Goal: Task Accomplishment & Management: Manage account settings

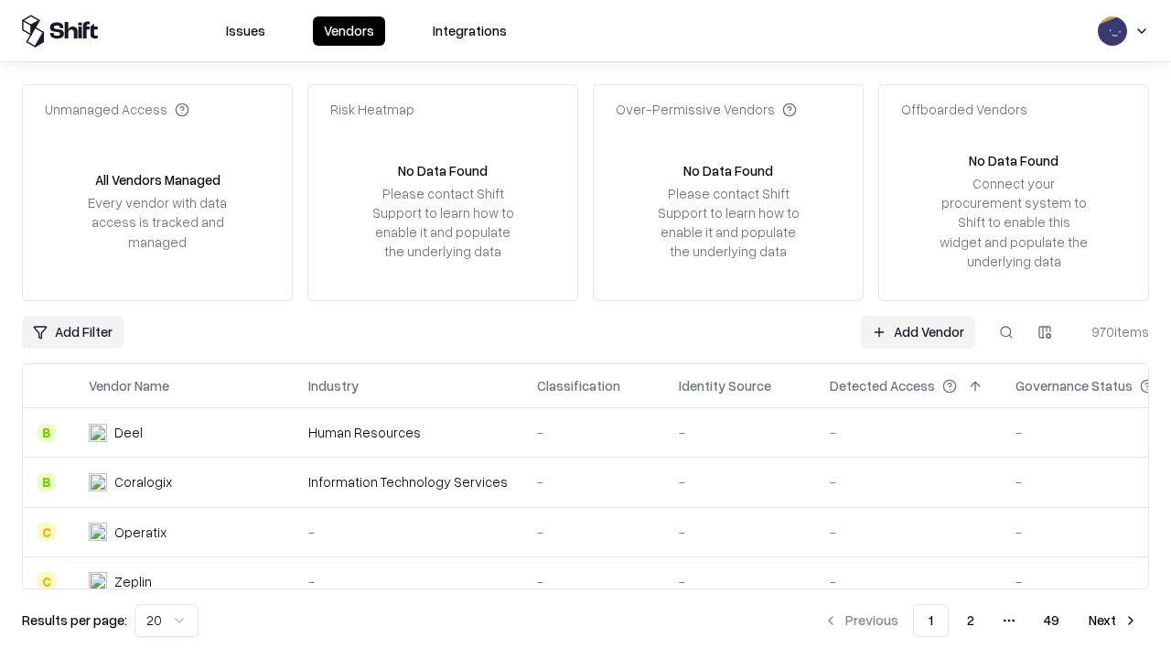
click at [918, 331] on link "Add Vendor" at bounding box center [918, 332] width 114 height 33
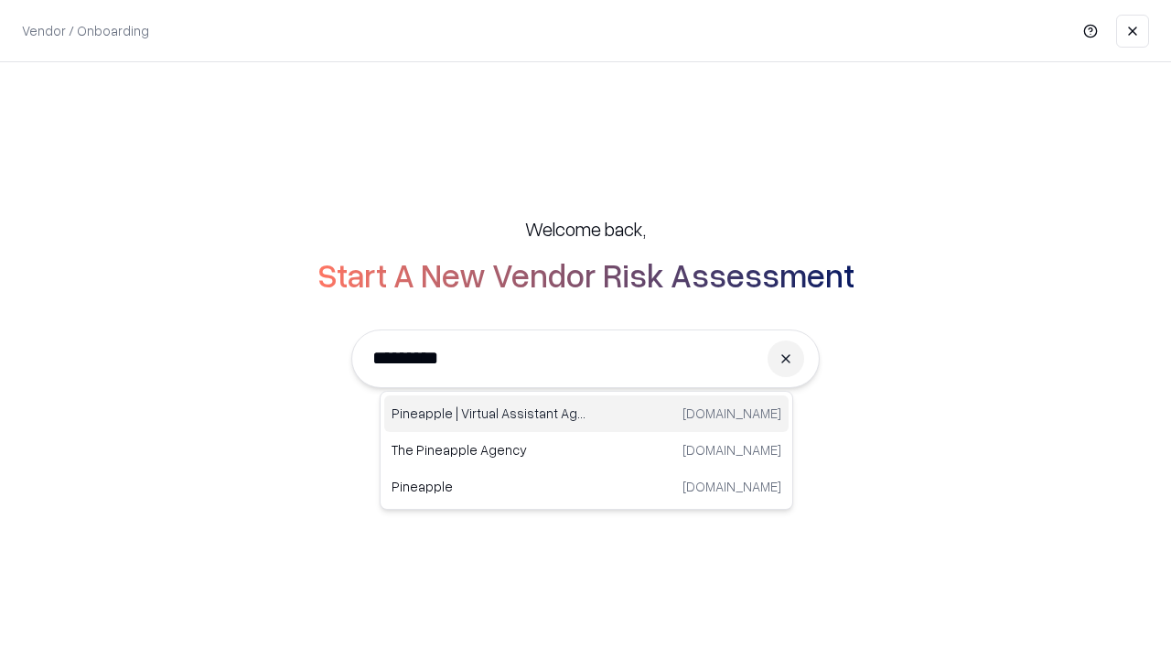
click at [586, 414] on div "Pineapple | Virtual Assistant Agency [DOMAIN_NAME]" at bounding box center [586, 413] width 404 height 37
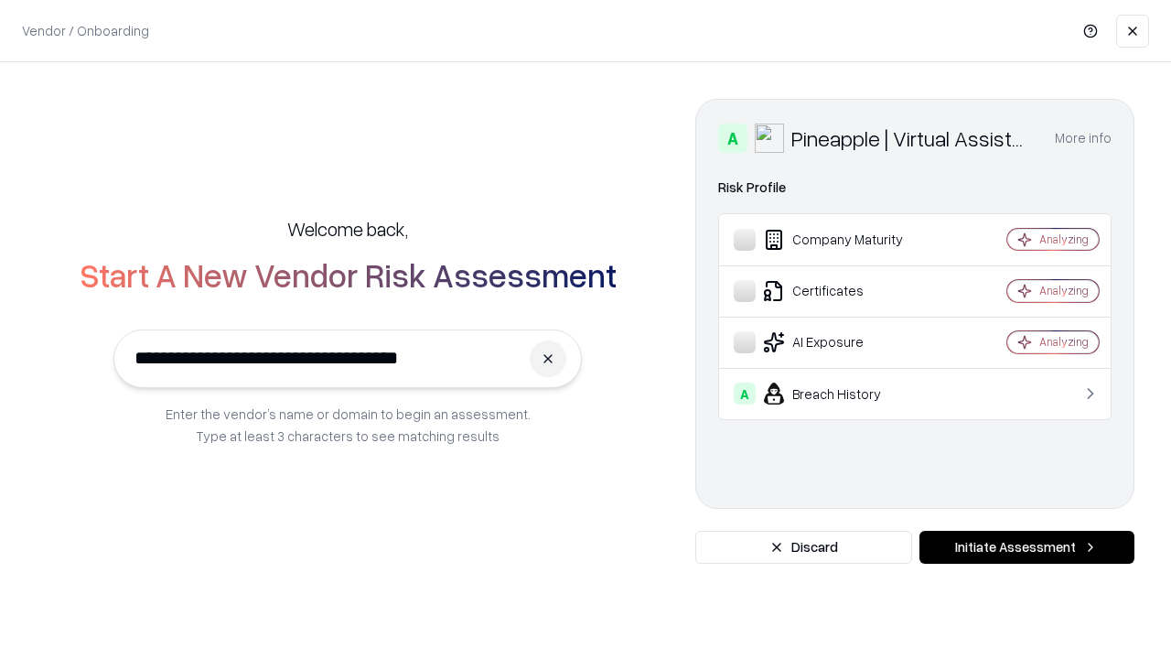
type input "**********"
click at [1026, 547] on button "Initiate Assessment" at bounding box center [1026, 547] width 215 height 33
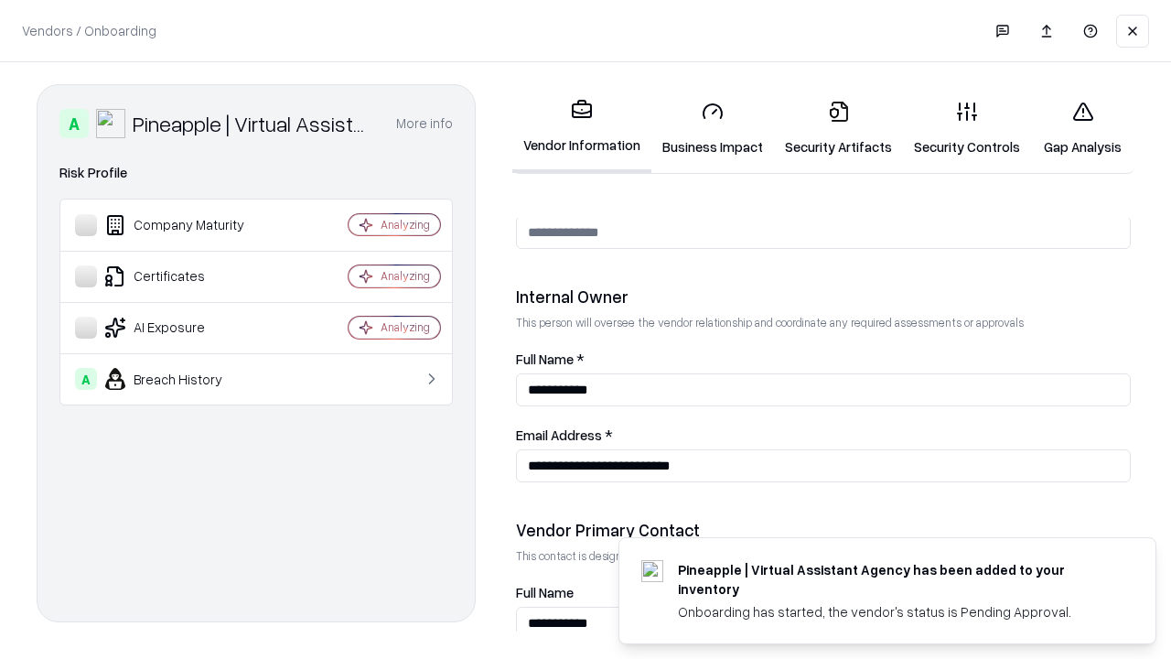
scroll to position [948, 0]
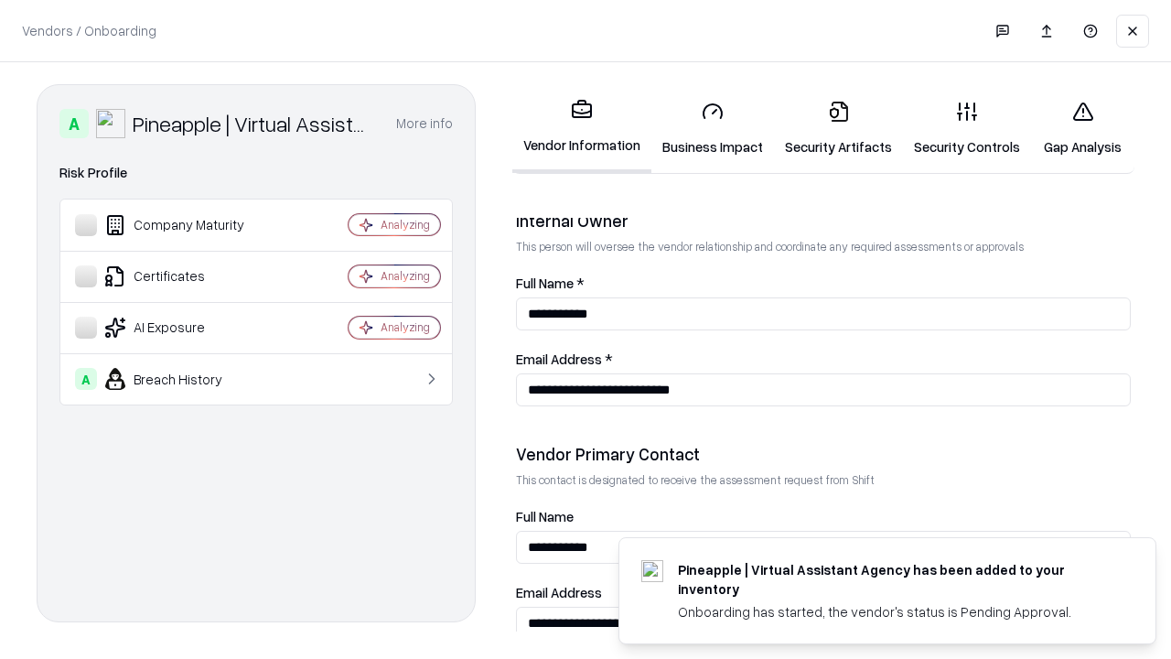
click at [838, 128] on link "Security Artifacts" at bounding box center [838, 128] width 129 height 85
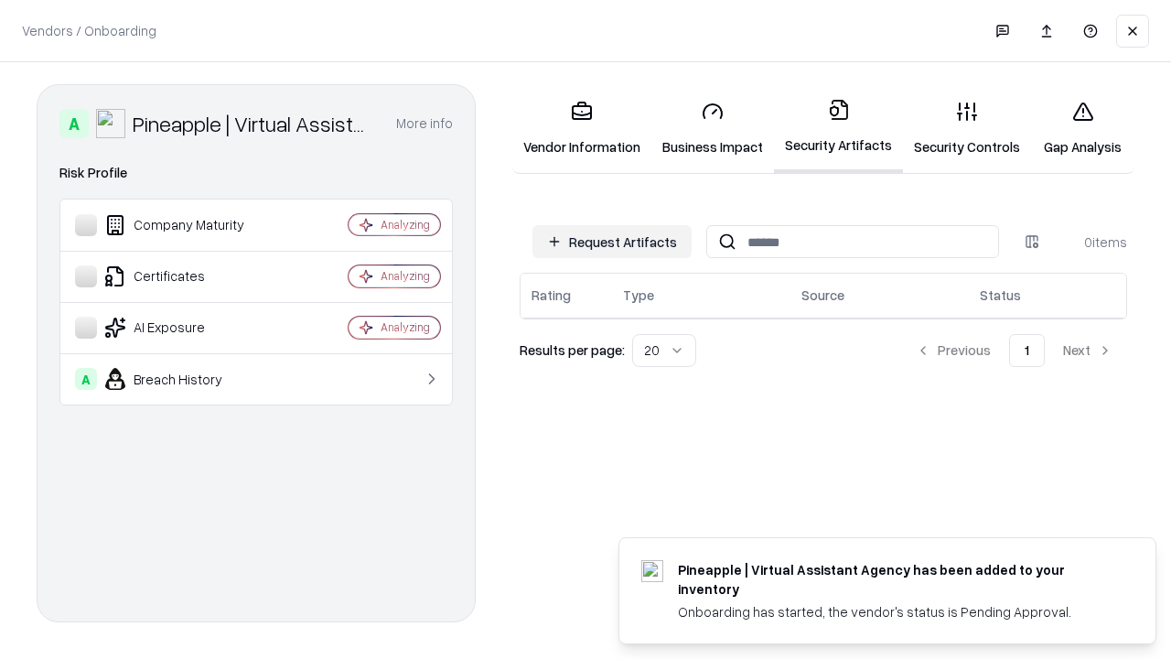
click at [612, 242] on button "Request Artifacts" at bounding box center [611, 241] width 159 height 33
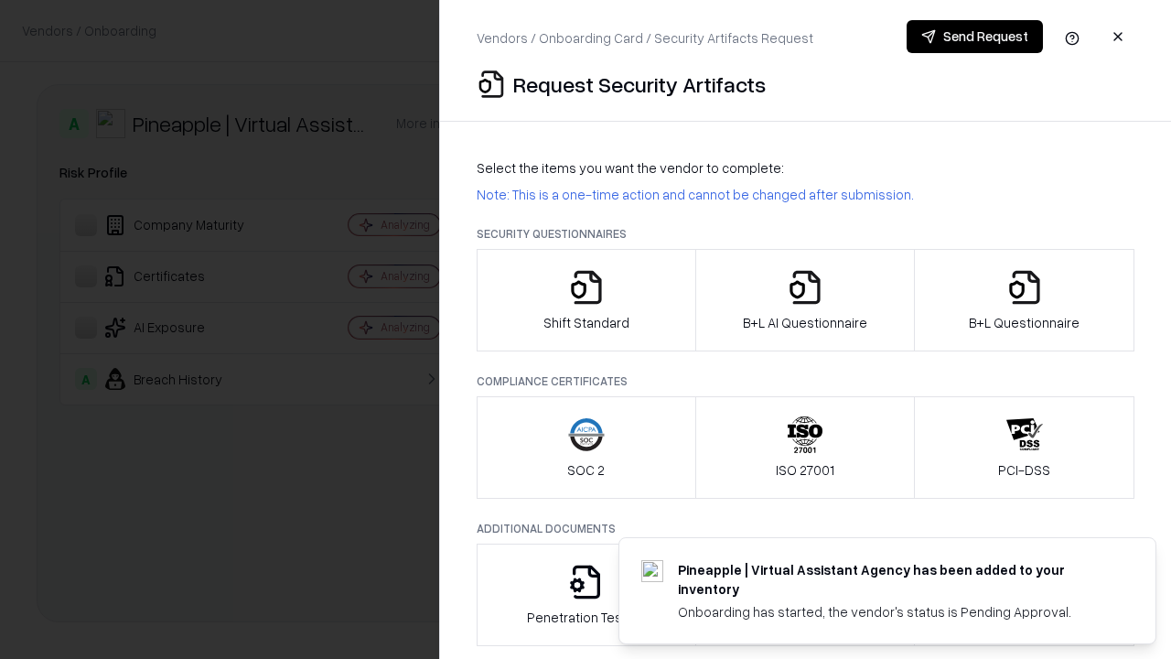
click at [1024, 300] on icon "button" at bounding box center [1024, 287] width 37 height 37
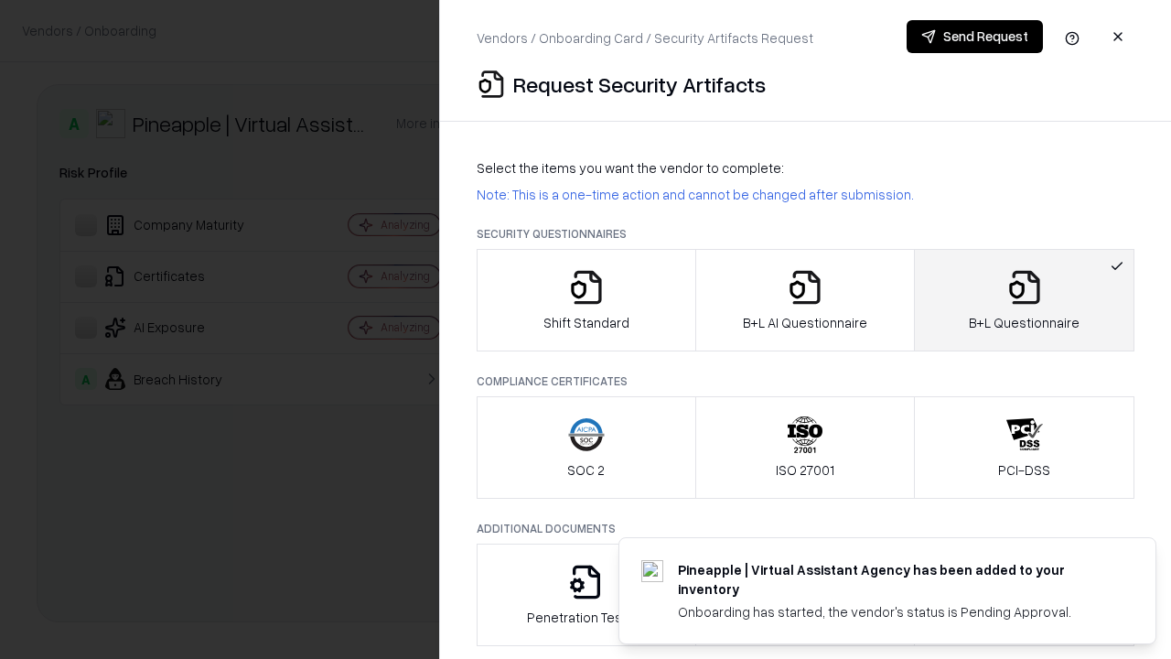
click at [804, 300] on icon "button" at bounding box center [805, 287] width 37 height 37
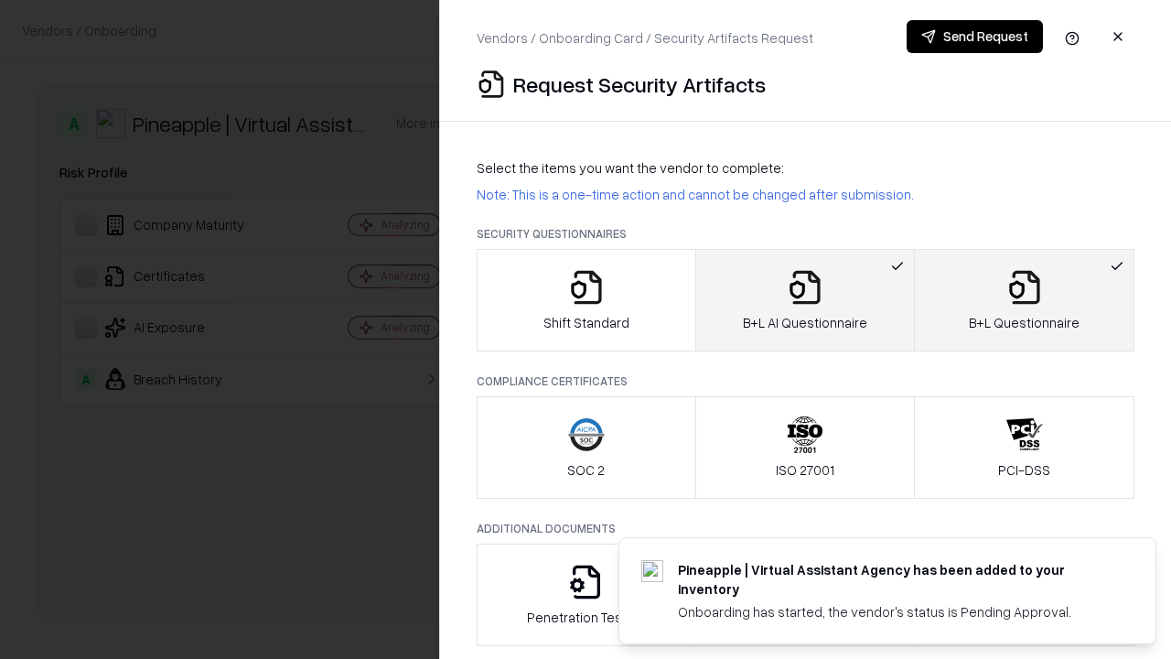
click at [974, 37] on button "Send Request" at bounding box center [975, 36] width 136 height 33
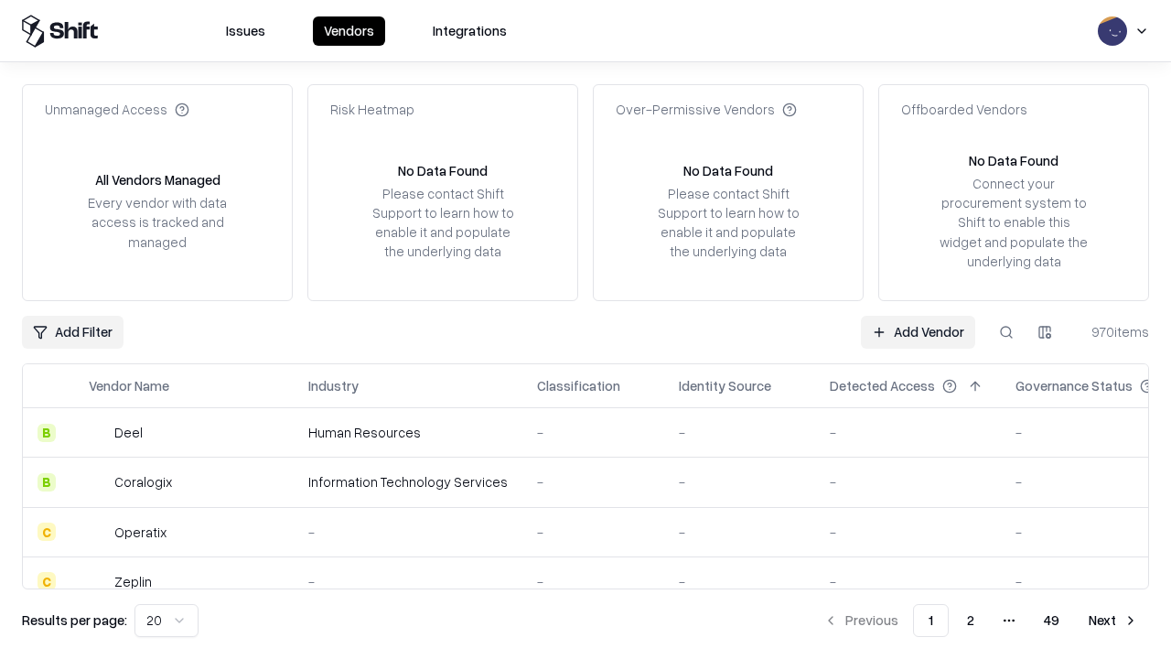
click at [1006, 331] on button at bounding box center [1006, 332] width 33 height 33
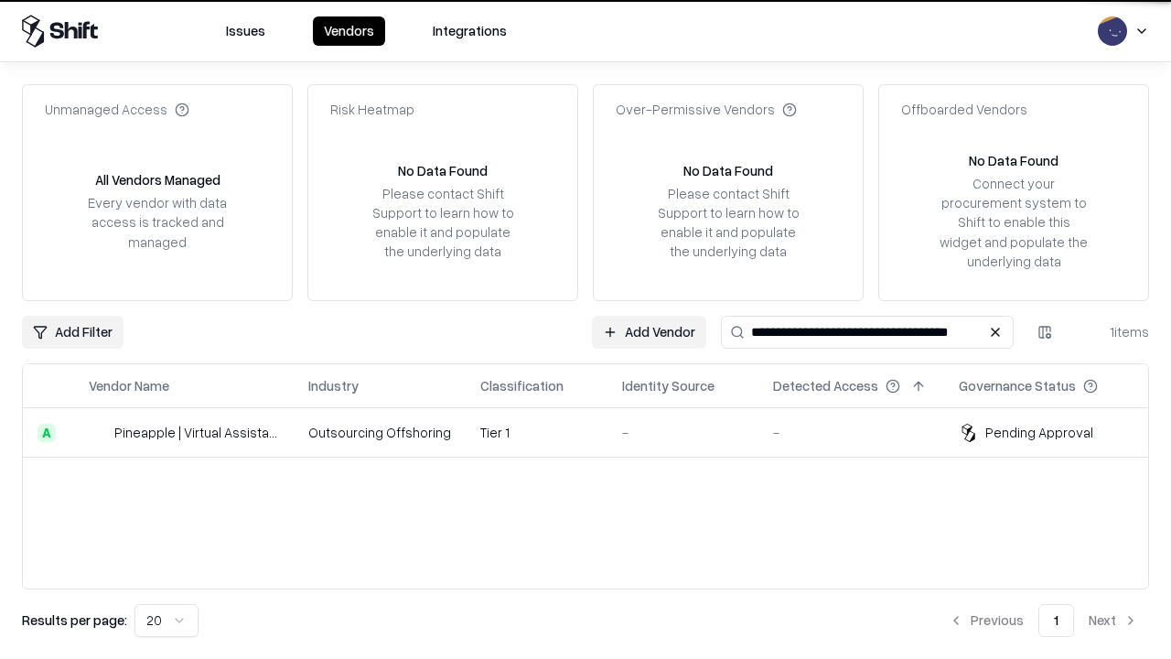
type input "**********"
click at [597, 432] on td "Tier 1" at bounding box center [537, 432] width 142 height 49
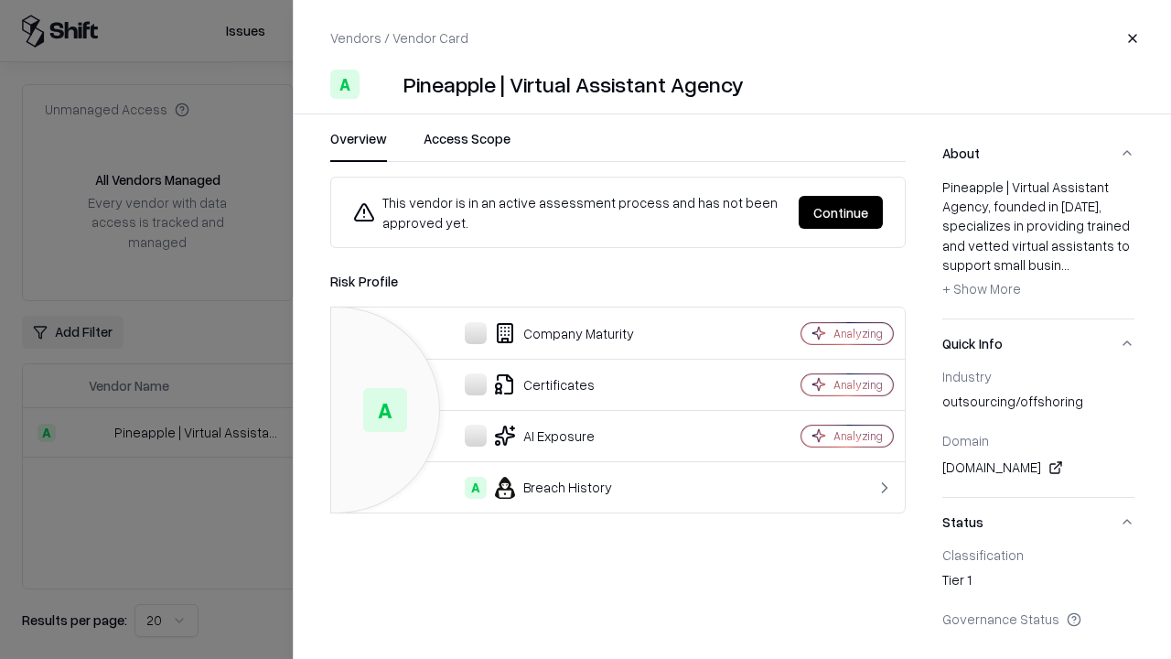
click at [841, 212] on button "Continue" at bounding box center [841, 212] width 84 height 33
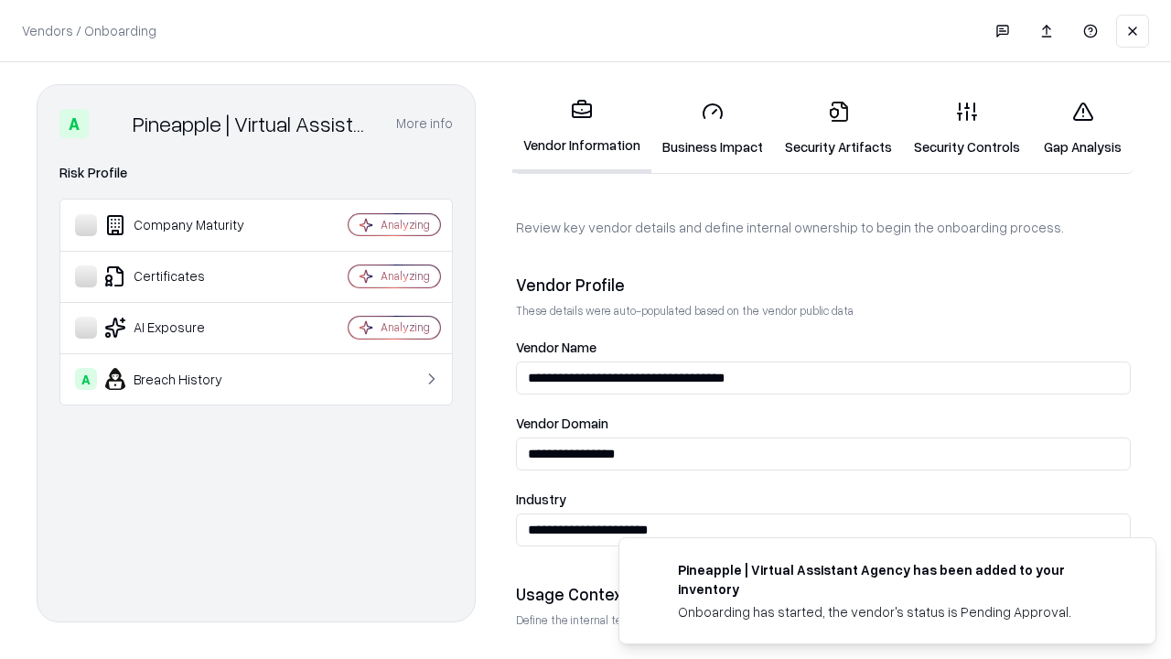
click at [838, 128] on link "Security Artifacts" at bounding box center [838, 128] width 129 height 85
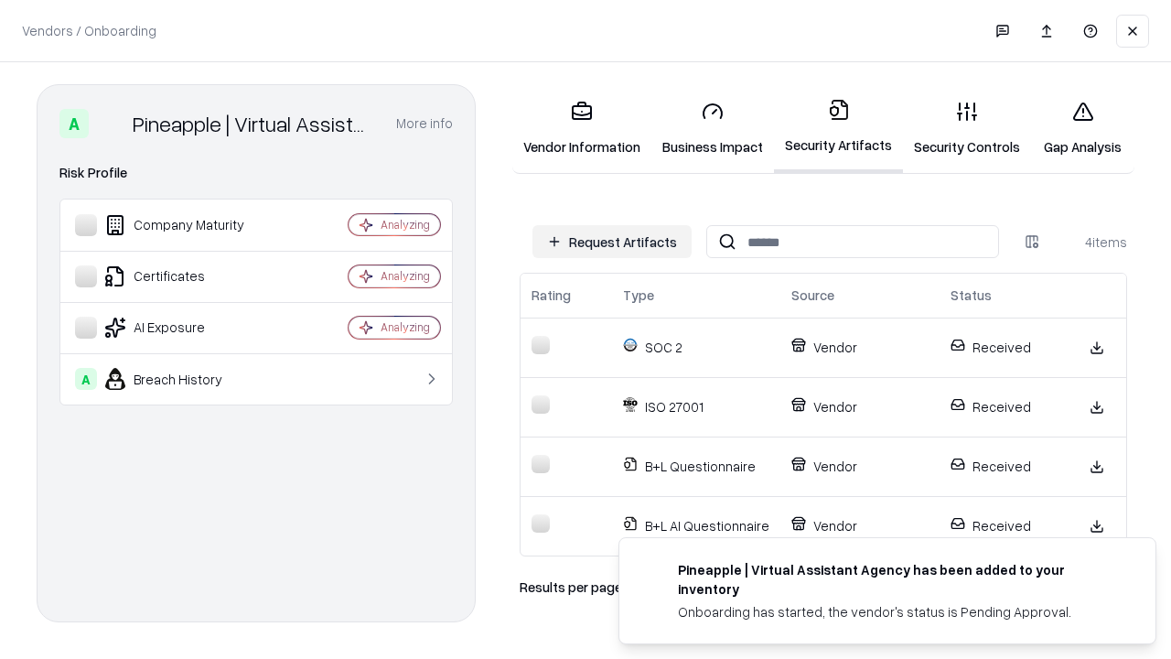
click at [1082, 128] on link "Gap Analysis" at bounding box center [1082, 128] width 103 height 85
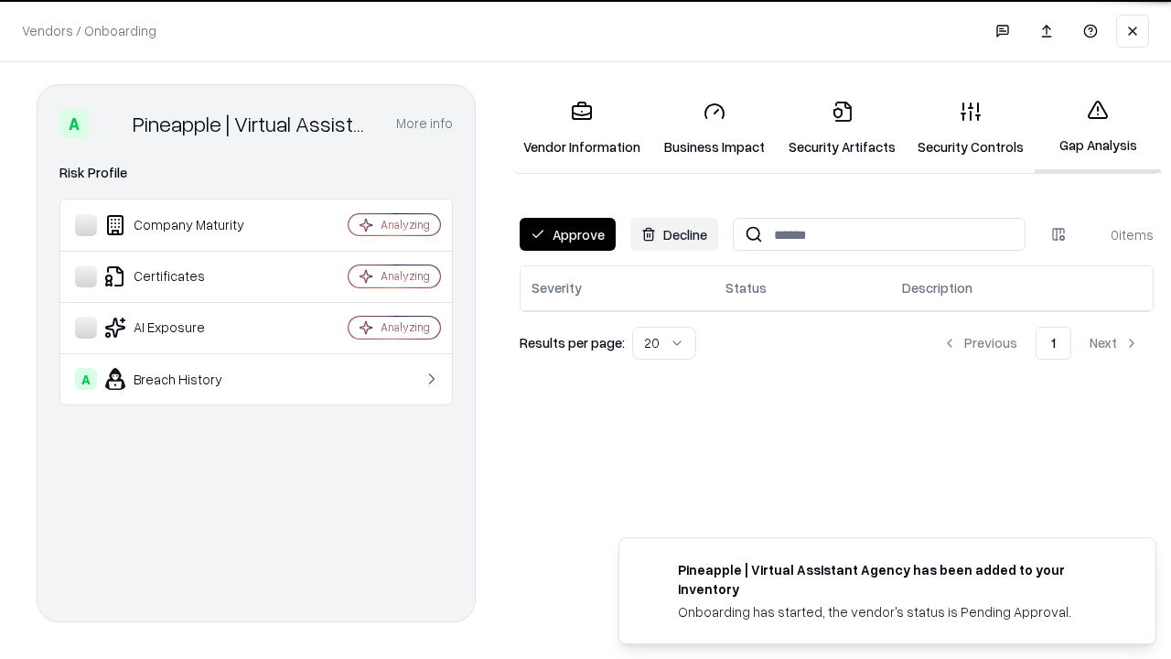
click at [567, 234] on button "Approve" at bounding box center [568, 234] width 96 height 33
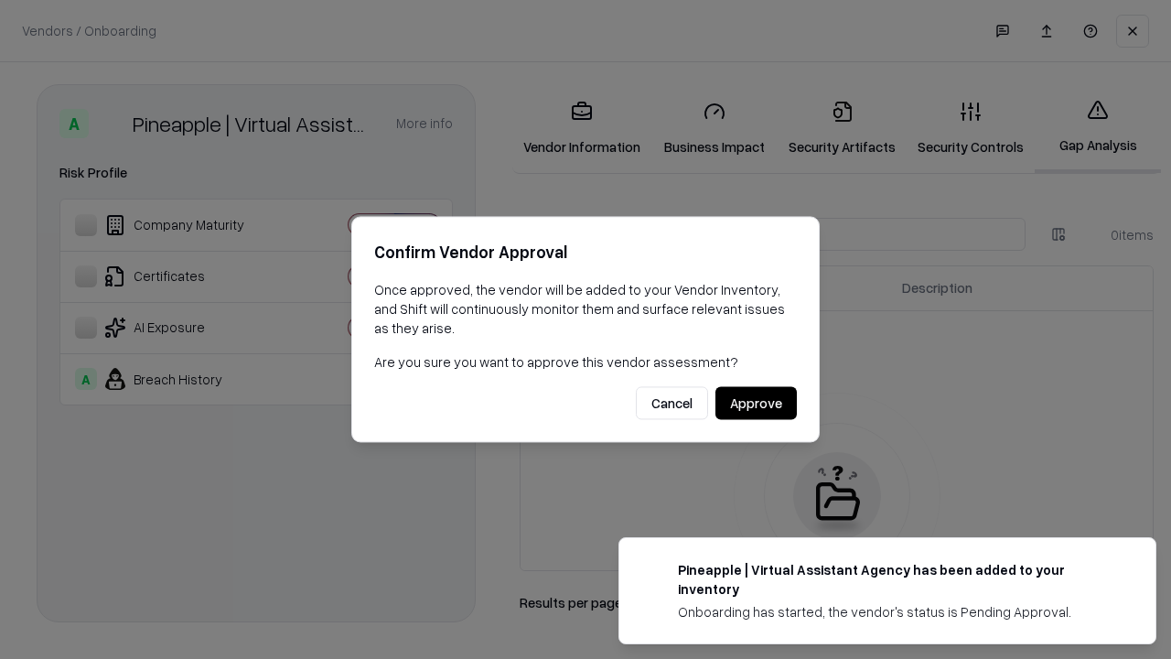
click at [756, 403] on button "Approve" at bounding box center [755, 403] width 81 height 33
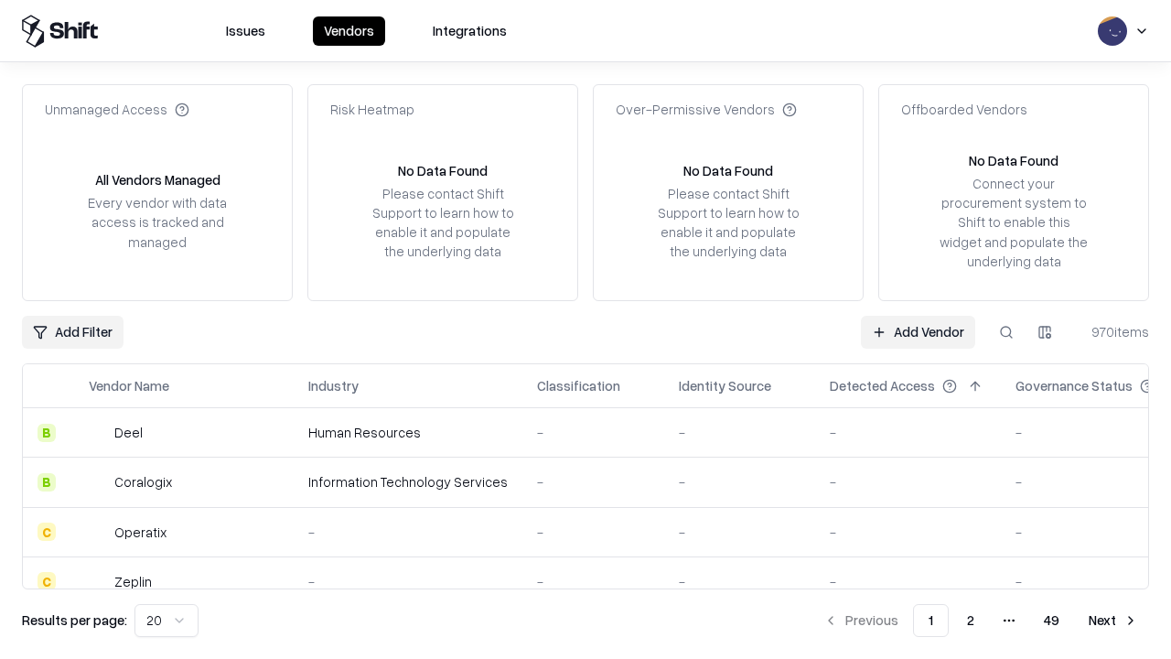
type input "**********"
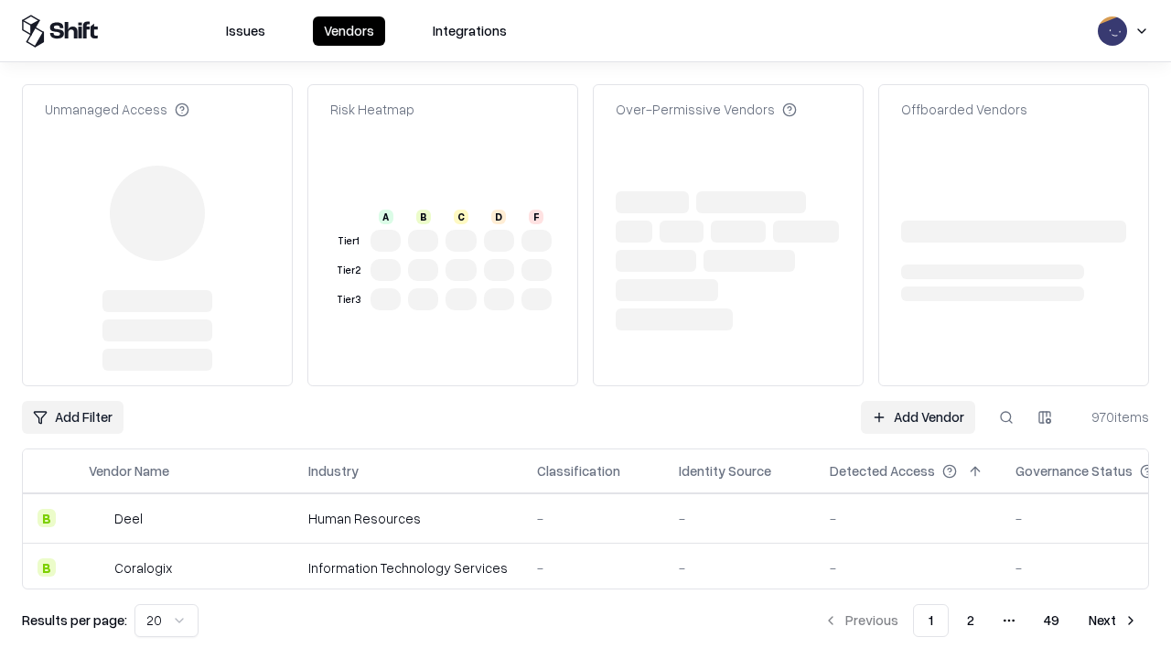
click at [918, 401] on link "Add Vendor" at bounding box center [918, 417] width 114 height 33
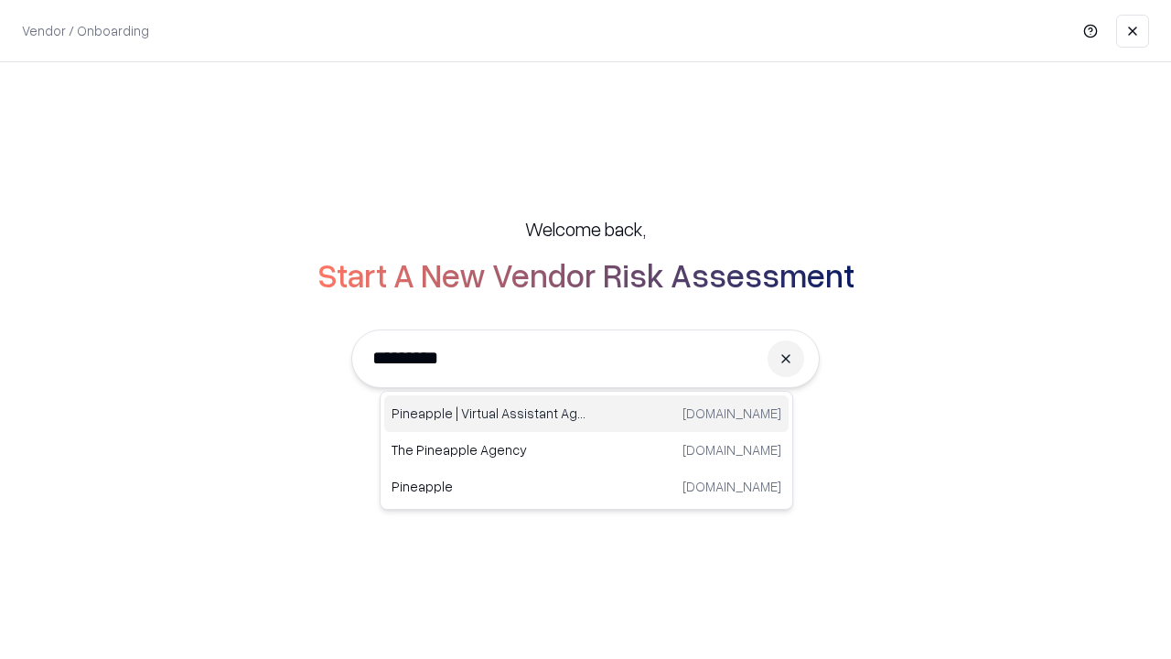
click at [586, 414] on div "Pineapple | Virtual Assistant Agency [DOMAIN_NAME]" at bounding box center [586, 413] width 404 height 37
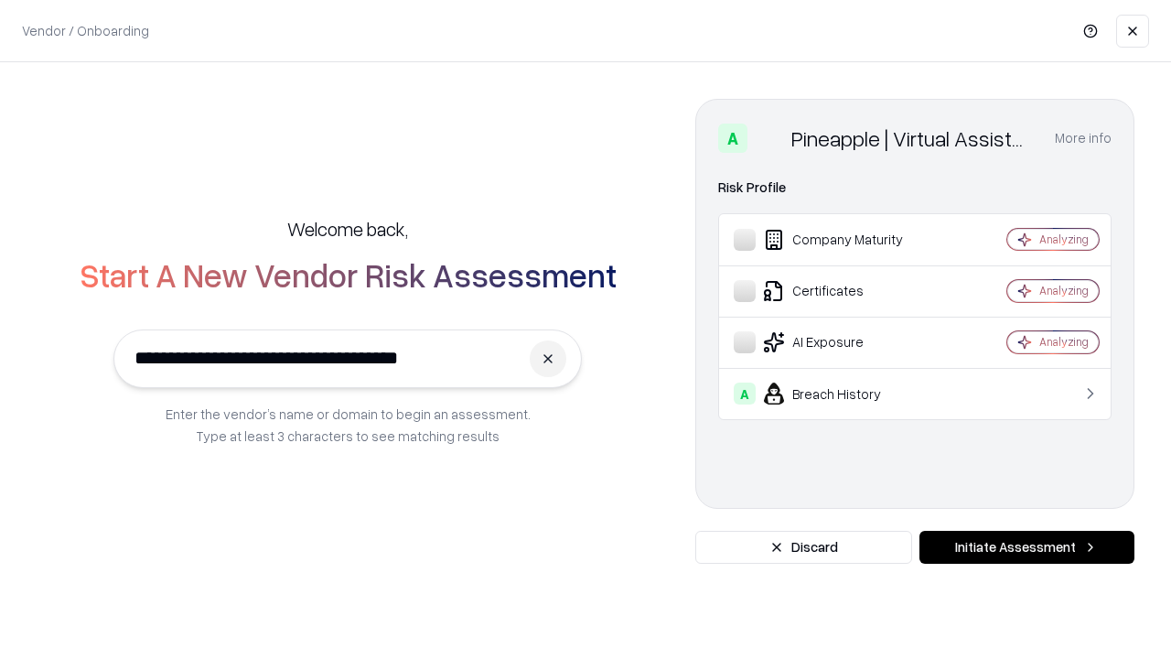
type input "**********"
click at [1026, 547] on button "Initiate Assessment" at bounding box center [1026, 547] width 215 height 33
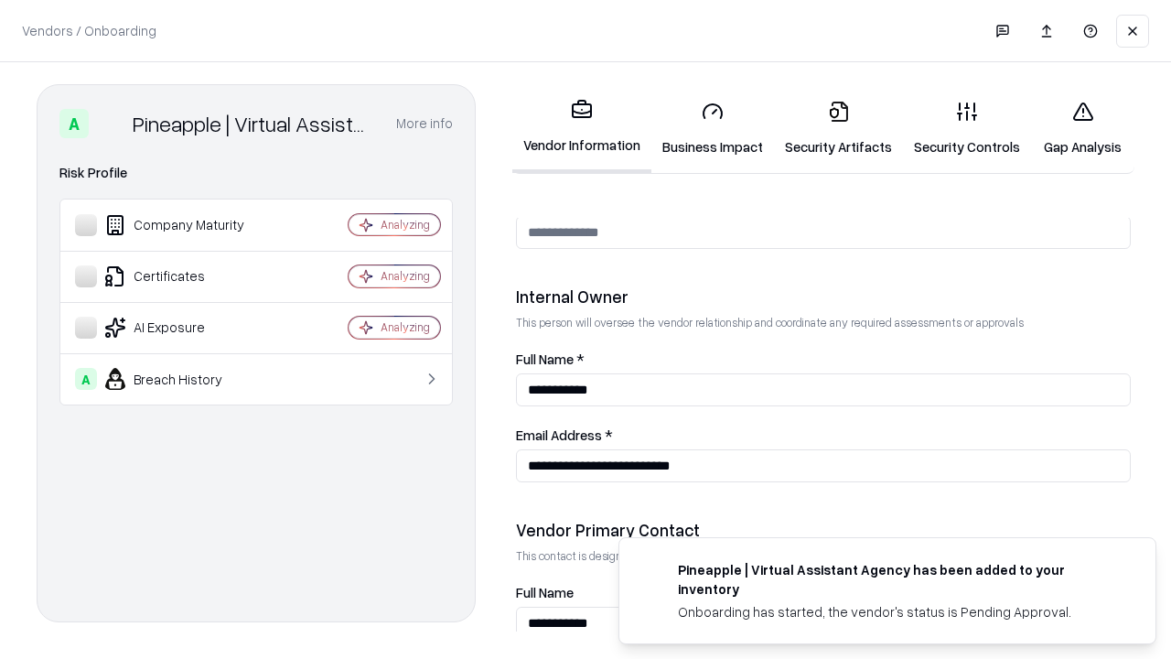
scroll to position [948, 0]
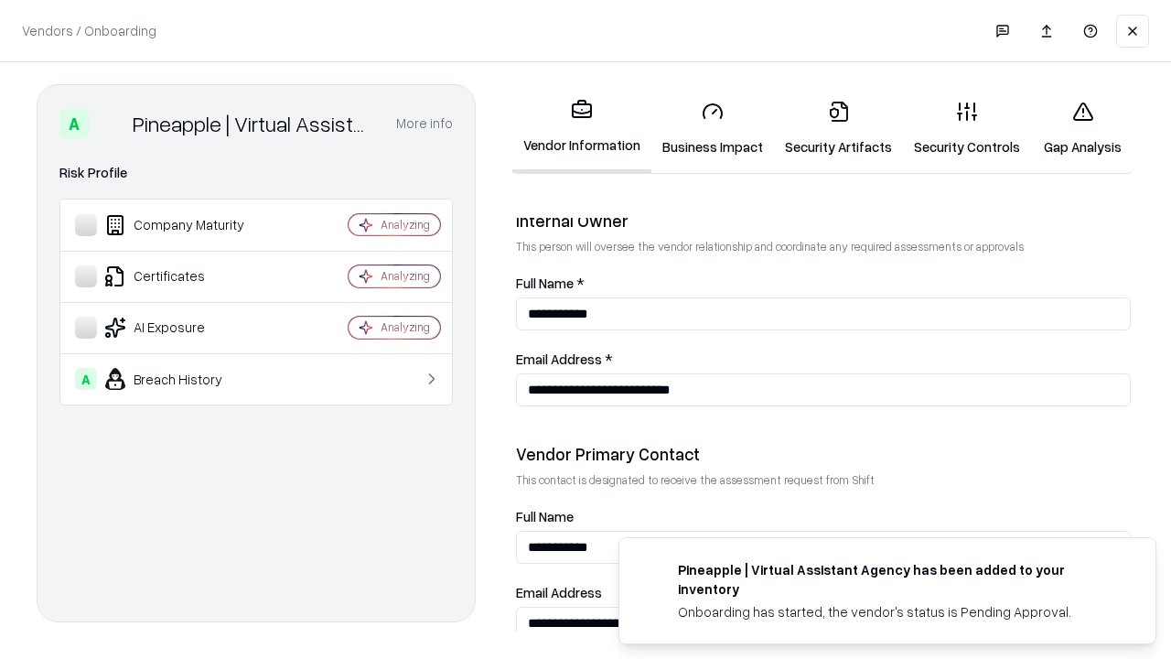
click at [1082, 128] on link "Gap Analysis" at bounding box center [1082, 128] width 103 height 85
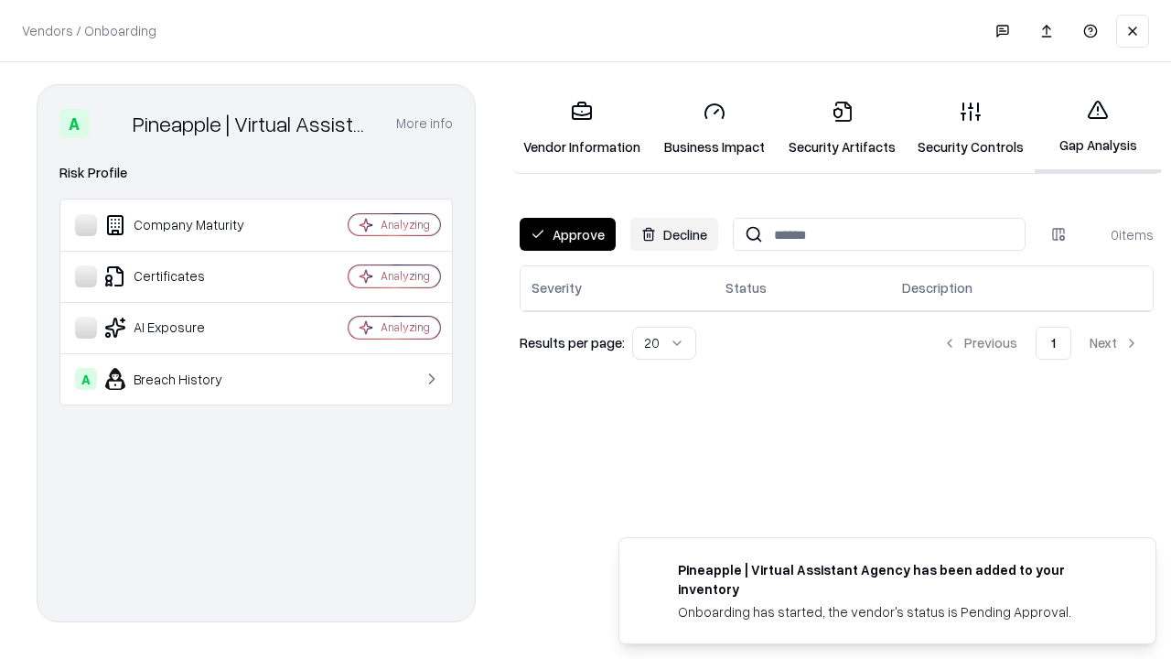
click at [567, 234] on button "Approve" at bounding box center [568, 234] width 96 height 33
